Goal: Task Accomplishment & Management: Use online tool/utility

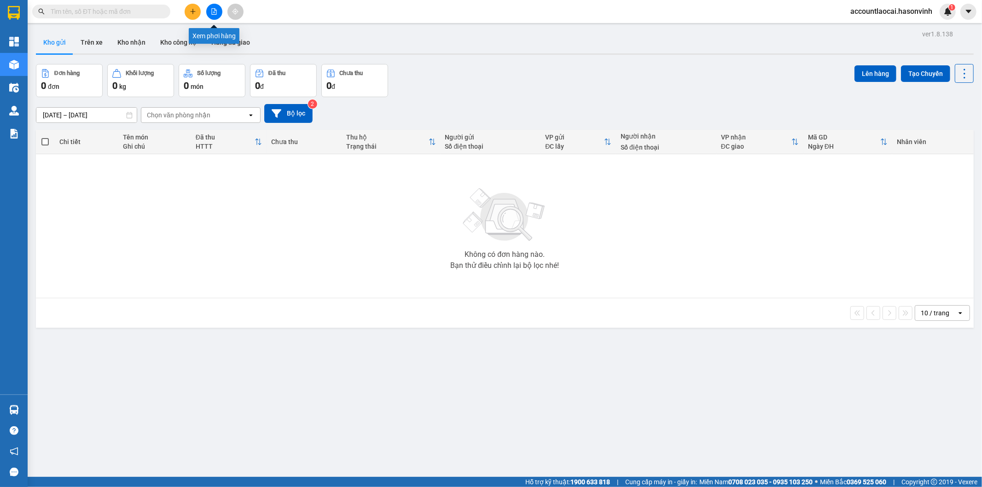
click at [209, 16] on button at bounding box center [214, 12] width 16 height 16
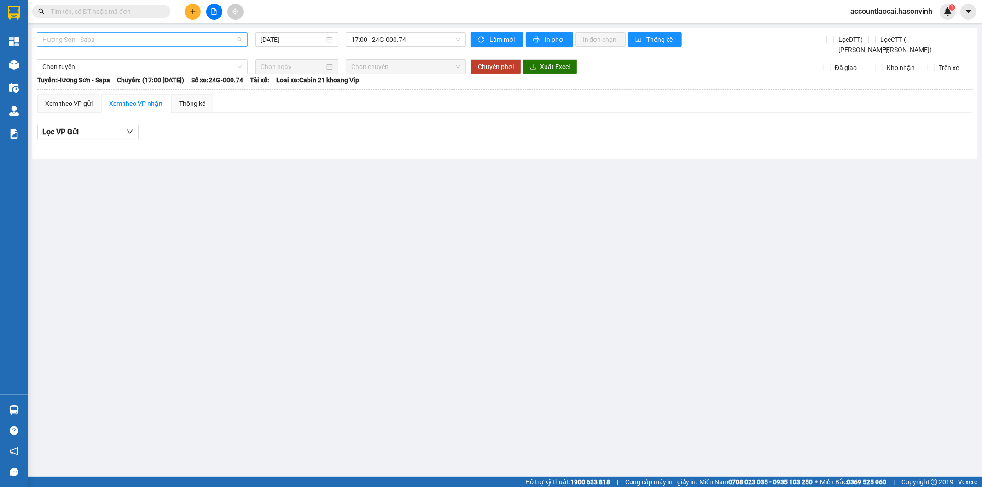
click at [115, 35] on span "Hương Sơn - Sapa" at bounding box center [142, 40] width 200 height 14
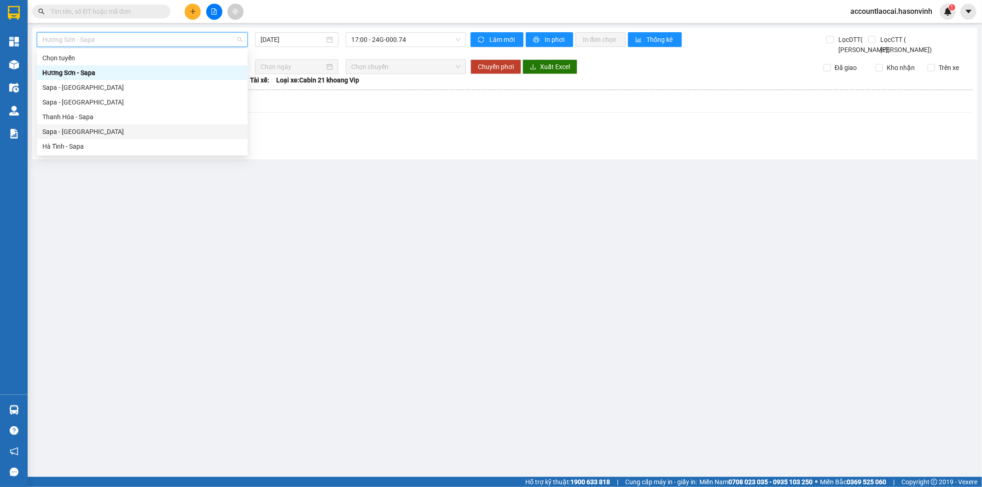
click at [80, 127] on div "Sapa - [GEOGRAPHIC_DATA]" at bounding box center [142, 132] width 200 height 10
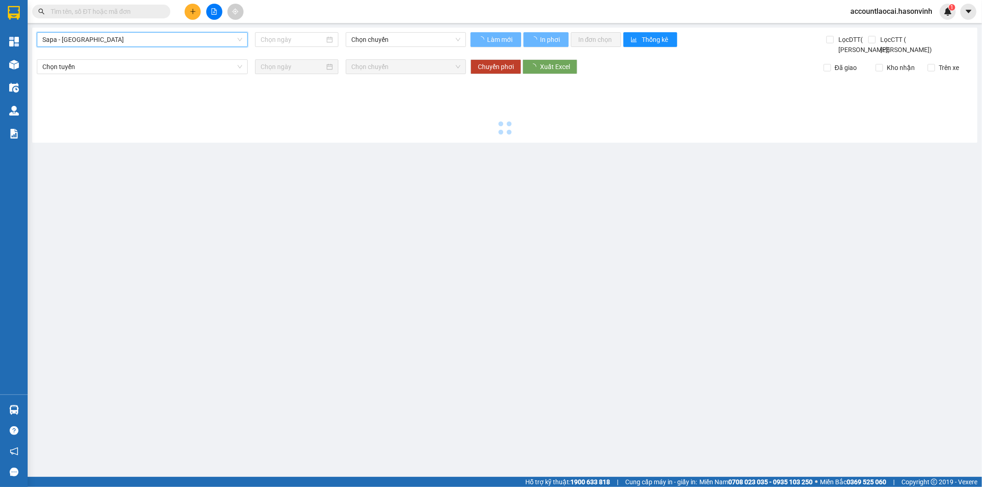
type input "[DATE]"
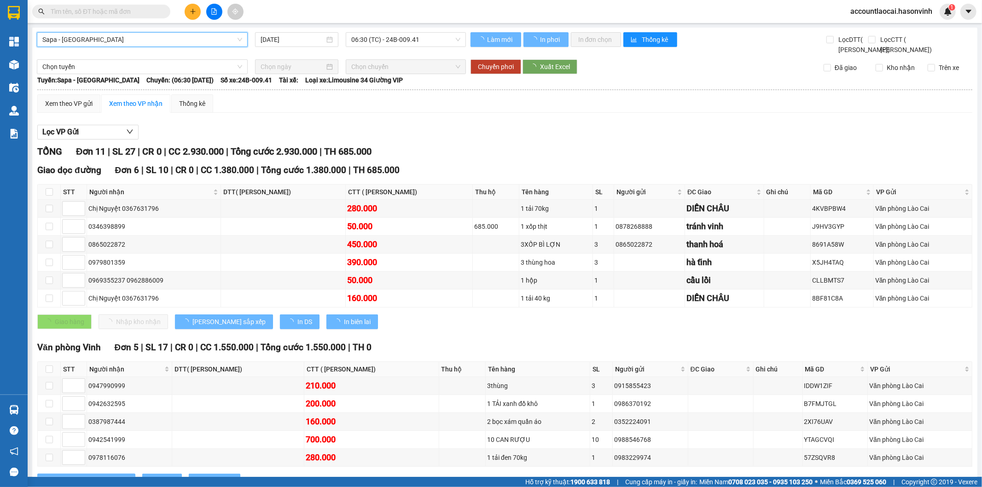
click at [398, 29] on div "Sapa - [GEOGRAPHIC_DATA] Sapa - [GEOGRAPHIC_DATA] [DATE] 06:30 (TC) - 24B-009.4…" at bounding box center [504, 269] width 945 height 482
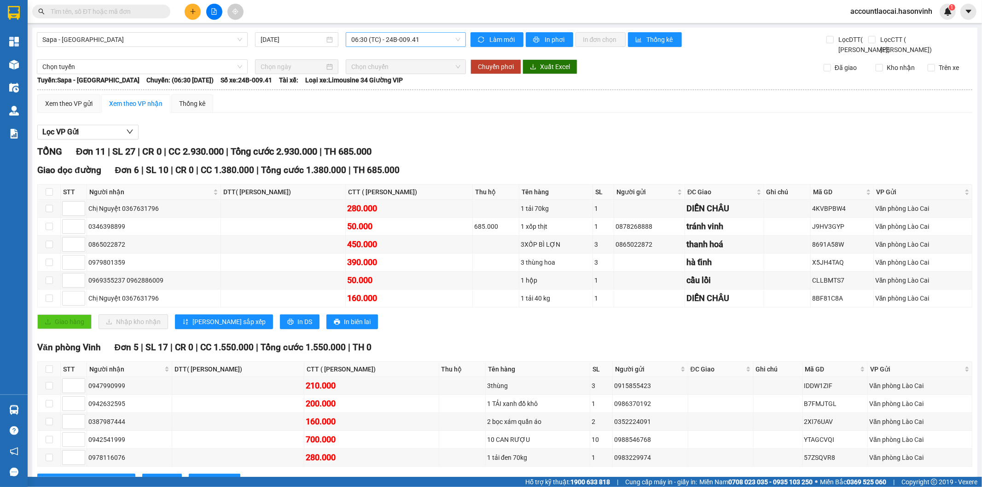
click at [398, 42] on span "06:30 (TC) - 24B-009.41" at bounding box center [405, 40] width 109 height 14
click at [402, 74] on div "06:30 (TC) - 24B-009.41" at bounding box center [385, 73] width 72 height 10
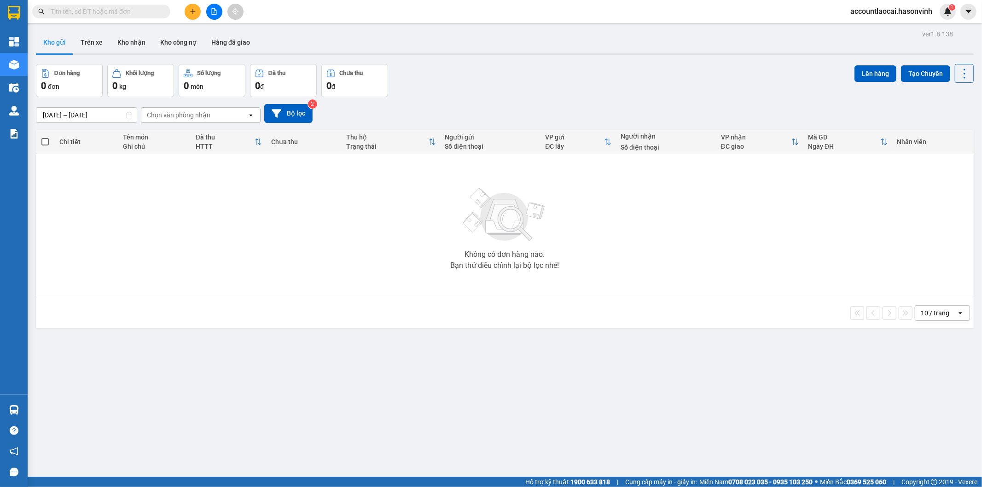
click at [145, 11] on input "text" at bounding box center [105, 11] width 109 height 10
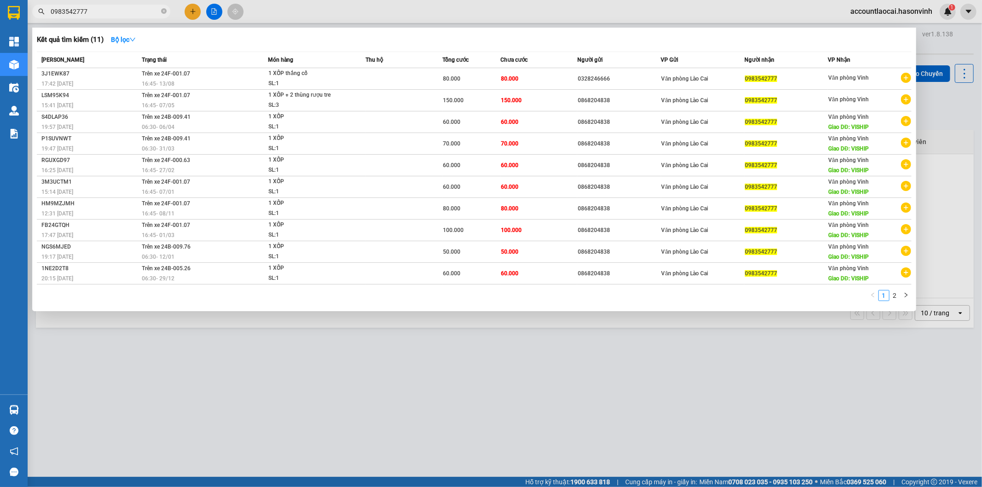
type input "0983542777"
click at [281, 456] on div at bounding box center [491, 243] width 982 height 487
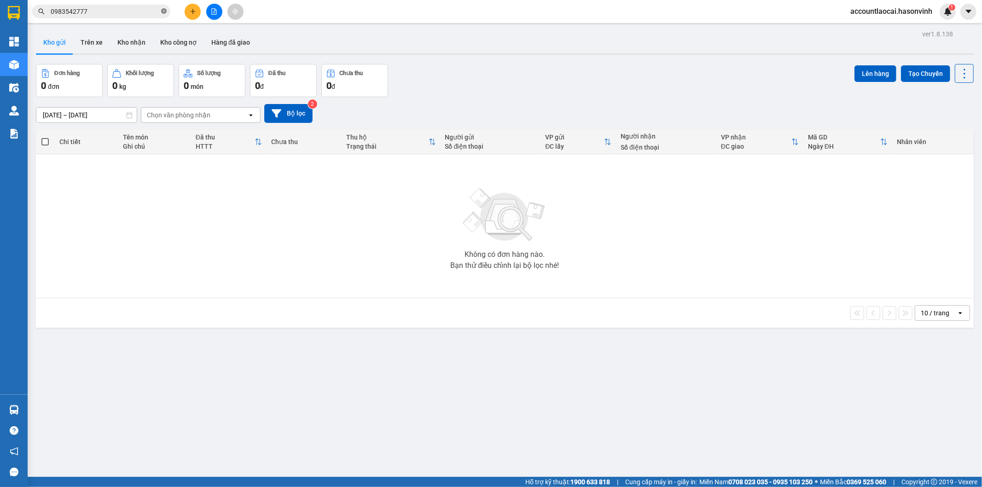
click at [164, 11] on icon "close-circle" at bounding box center [164, 11] width 6 height 6
click at [109, 14] on input "text" at bounding box center [105, 11] width 109 height 10
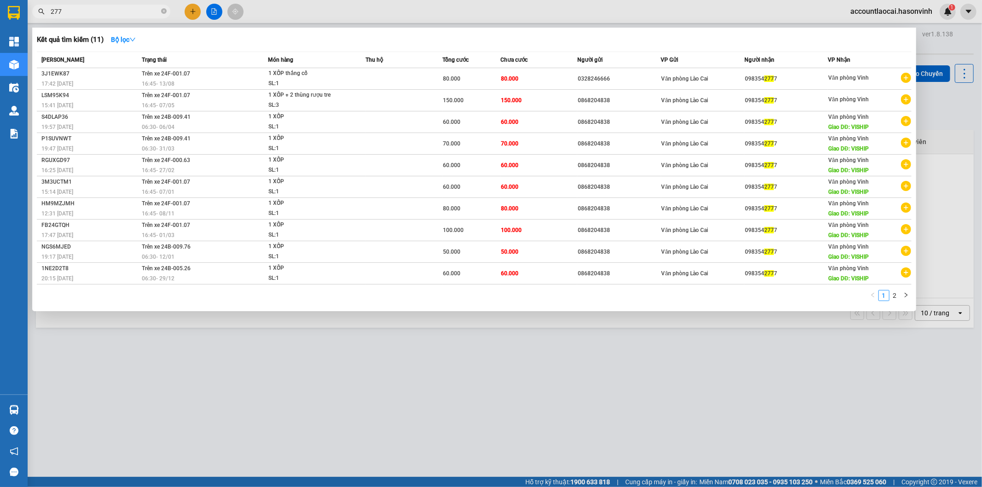
type input "2777"
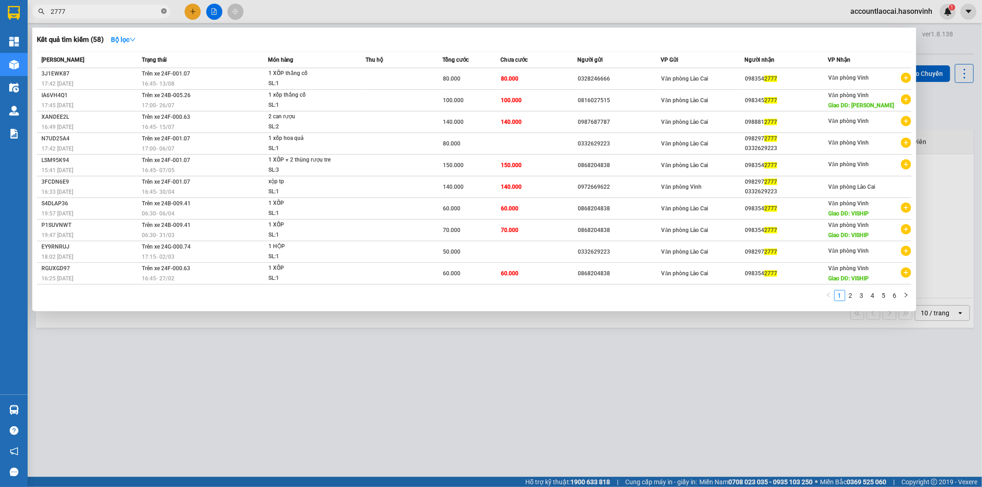
click at [165, 11] on icon "close-circle" at bounding box center [164, 11] width 6 height 6
